Goal: Navigation & Orientation: Find specific page/section

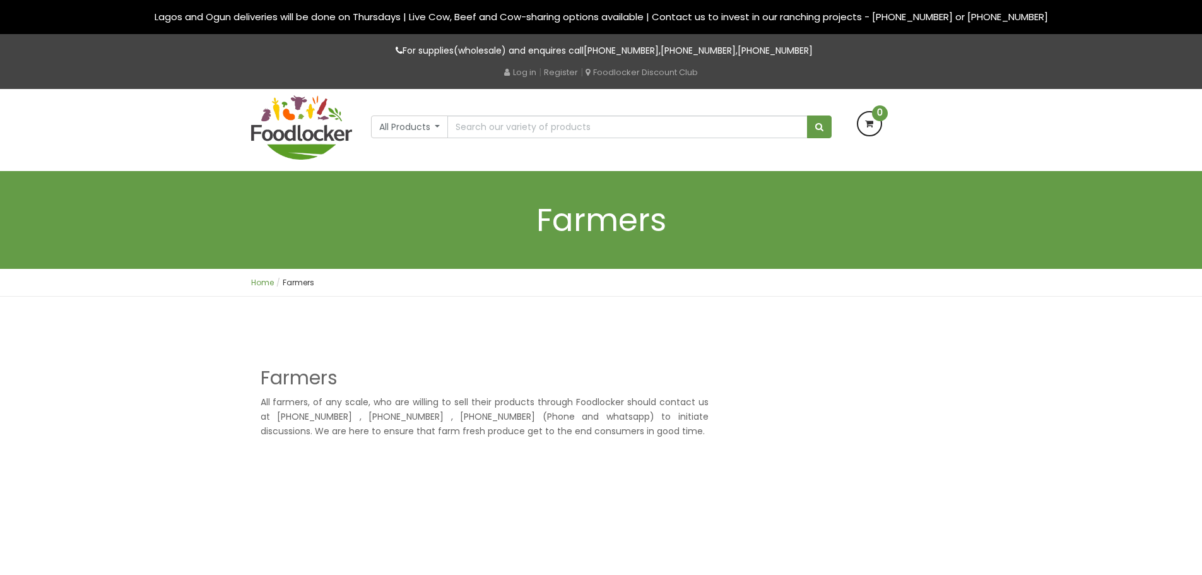
click at [261, 277] on link "Home" at bounding box center [262, 282] width 23 height 11
click at [259, 286] on link "Home" at bounding box center [262, 282] width 23 height 11
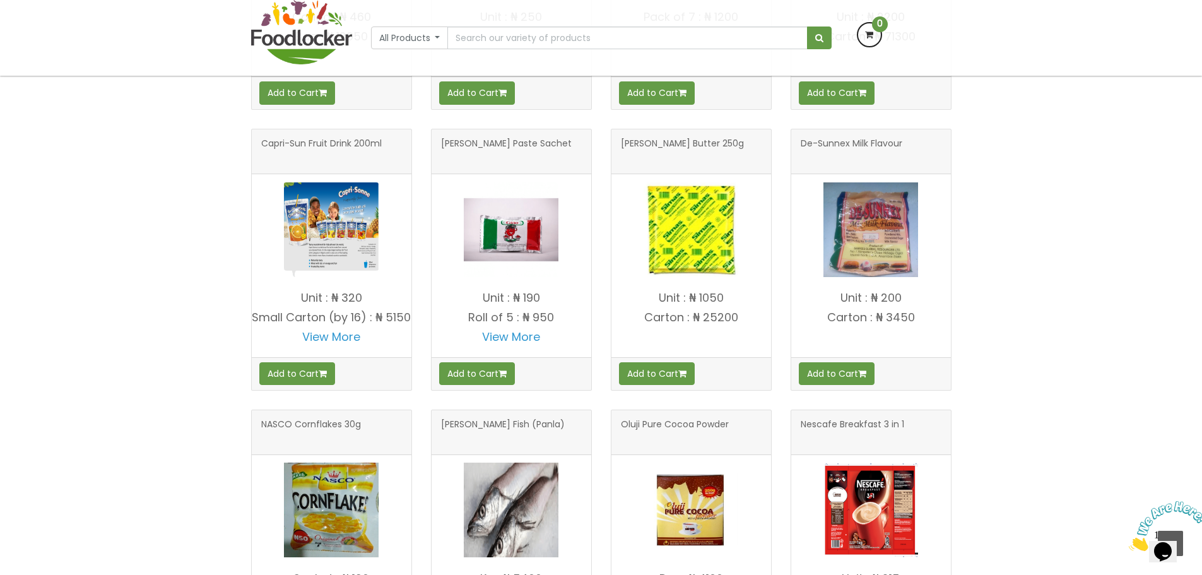
scroll to position [689, 0]
click at [94, 391] on div "OUR PRODUCTS Guinea corn" at bounding box center [601, 249] width 1202 height 983
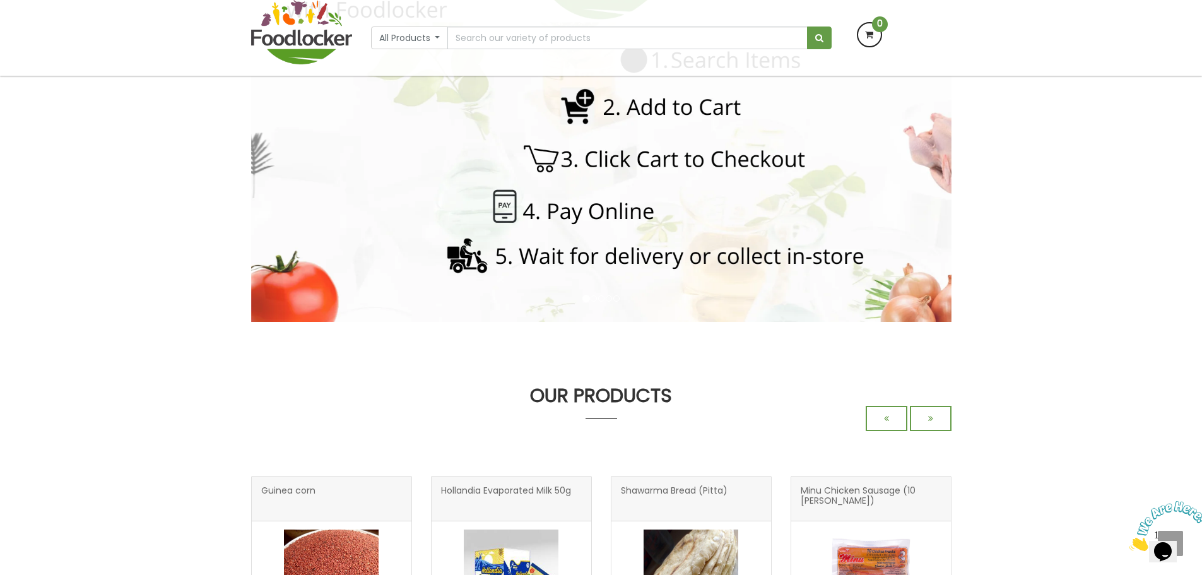
scroll to position [160, 0]
